Goal: Check status: Check status

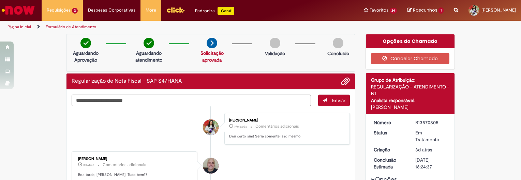
scroll to position [28, 0]
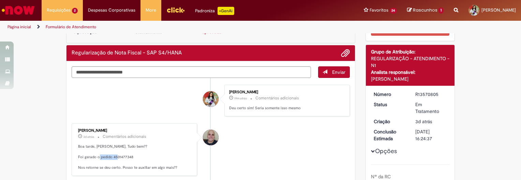
drag, startPoint x: 110, startPoint y: 157, endPoint x: 130, endPoint y: 157, distance: 19.8
click at [130, 157] on p "Boa tarde, [PERSON_NAME]. Tudo bem?? Foi gerado o pedido 4501477348 Nos retorne…" at bounding box center [135, 157] width 114 height 27
copy p "4501477348"
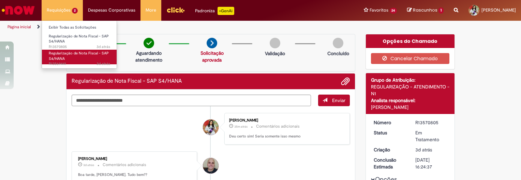
click at [56, 52] on span "Regularização de Nota Fiscal - SAP S4/HANA" at bounding box center [79, 56] width 60 height 11
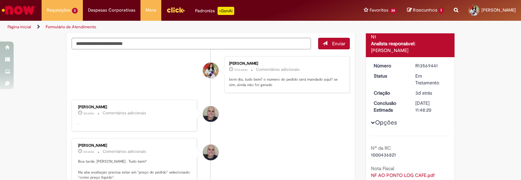
scroll to position [28, 0]
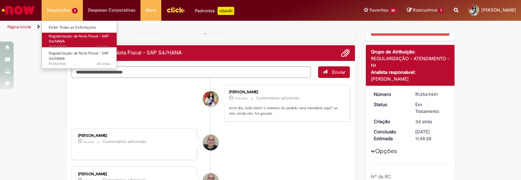
click at [74, 43] on link "Regularização de Nota Fiscal - SAP S4/HANA 3d atrás 3 dias atrás R13570805" at bounding box center [79, 40] width 75 height 15
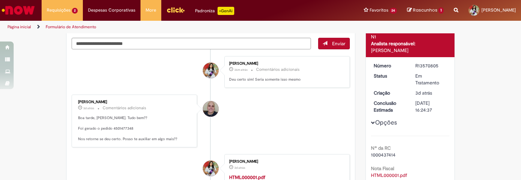
scroll to position [96, 0]
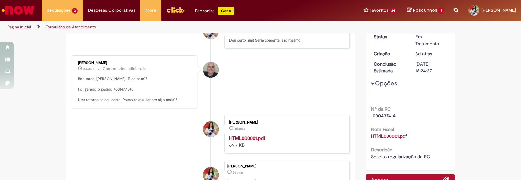
drag, startPoint x: 120, startPoint y: 63, endPoint x: 72, endPoint y: 65, distance: 47.8
click at [74, 65] on div "[PERSON_NAME] 3d atrás 3 dias atrás Comentários adicionais Boa tarde, [PERSON_N…" at bounding box center [134, 82] width 121 height 49
click at [74, 63] on div "[PERSON_NAME] 3d atrás 3 dias atrás Comentários adicionais Boa tarde, [PERSON_N…" at bounding box center [134, 82] width 121 height 49
copy div "[PERSON_NAME]"
drag, startPoint x: 74, startPoint y: 63, endPoint x: 121, endPoint y: 61, distance: 47.8
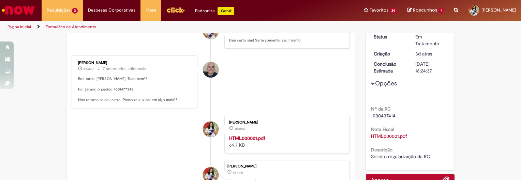
click at [121, 61] on div "[PERSON_NAME] 3d atrás 3 dias atrás Comentários adicionais Boa tarde, [PERSON_N…" at bounding box center [134, 82] width 121 height 49
copy div "[PERSON_NAME]"
